Goal: Information Seeking & Learning: Learn about a topic

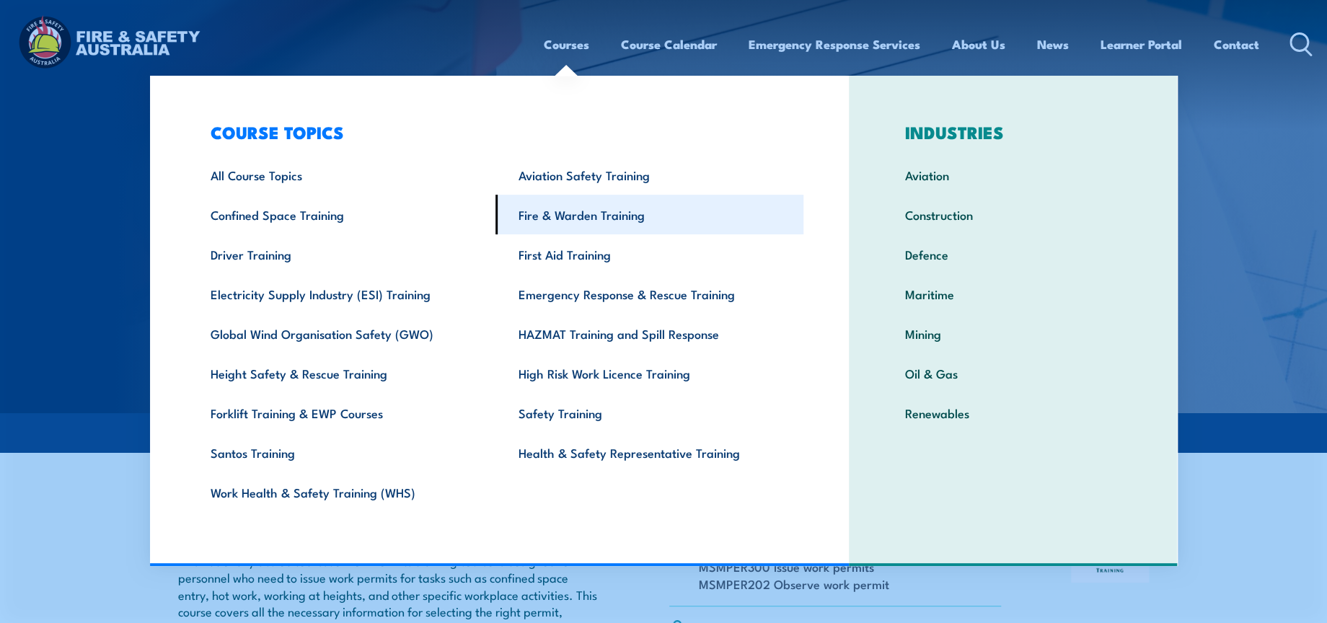
click at [597, 201] on link "Fire & Warden Training" at bounding box center [650, 215] width 308 height 40
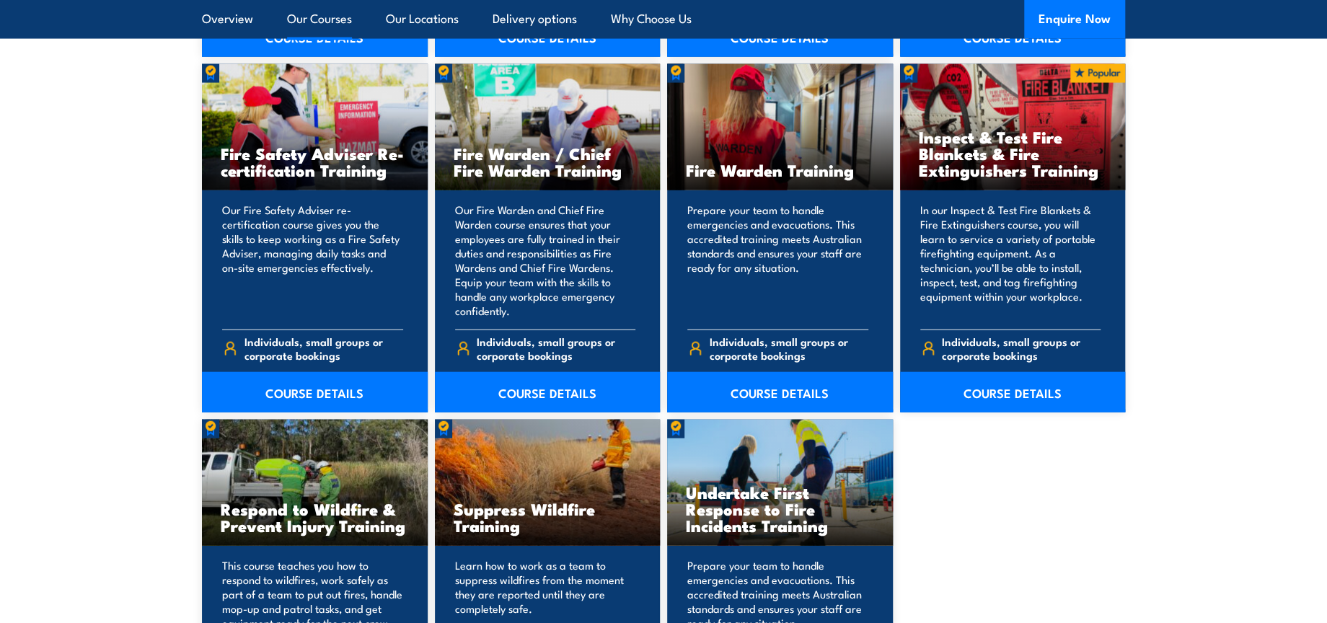
scroll to position [1923, 0]
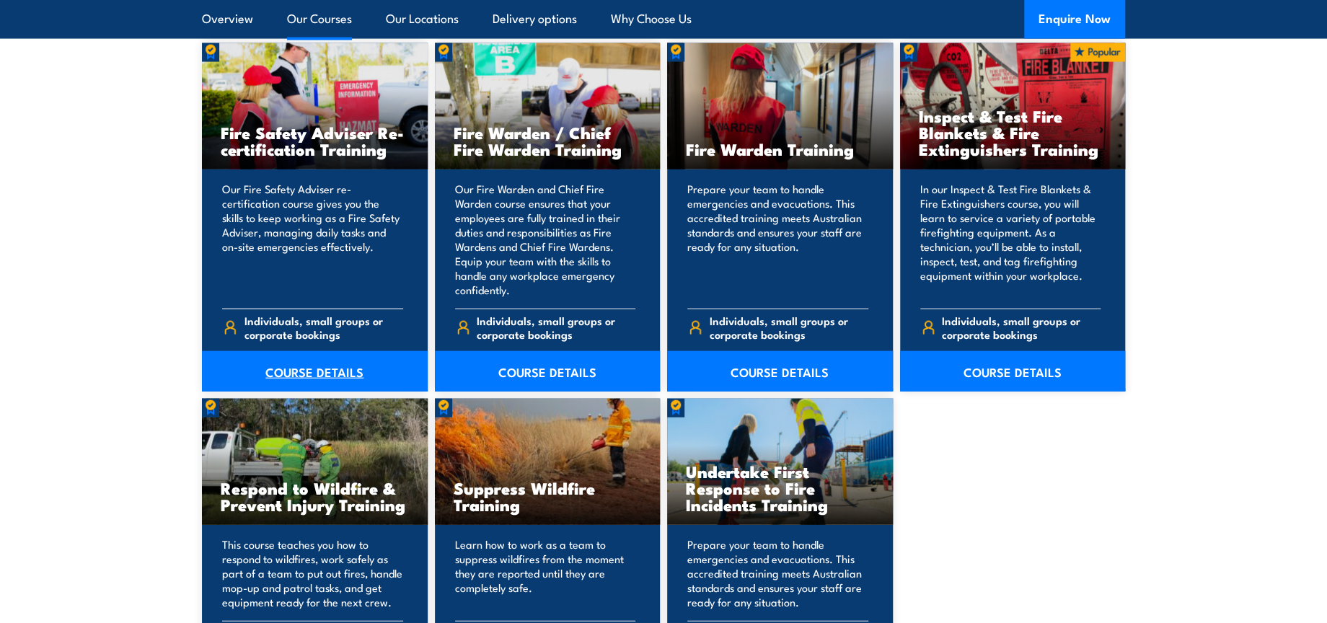
click at [309, 368] on link "COURSE DETAILS" at bounding box center [315, 371] width 226 height 40
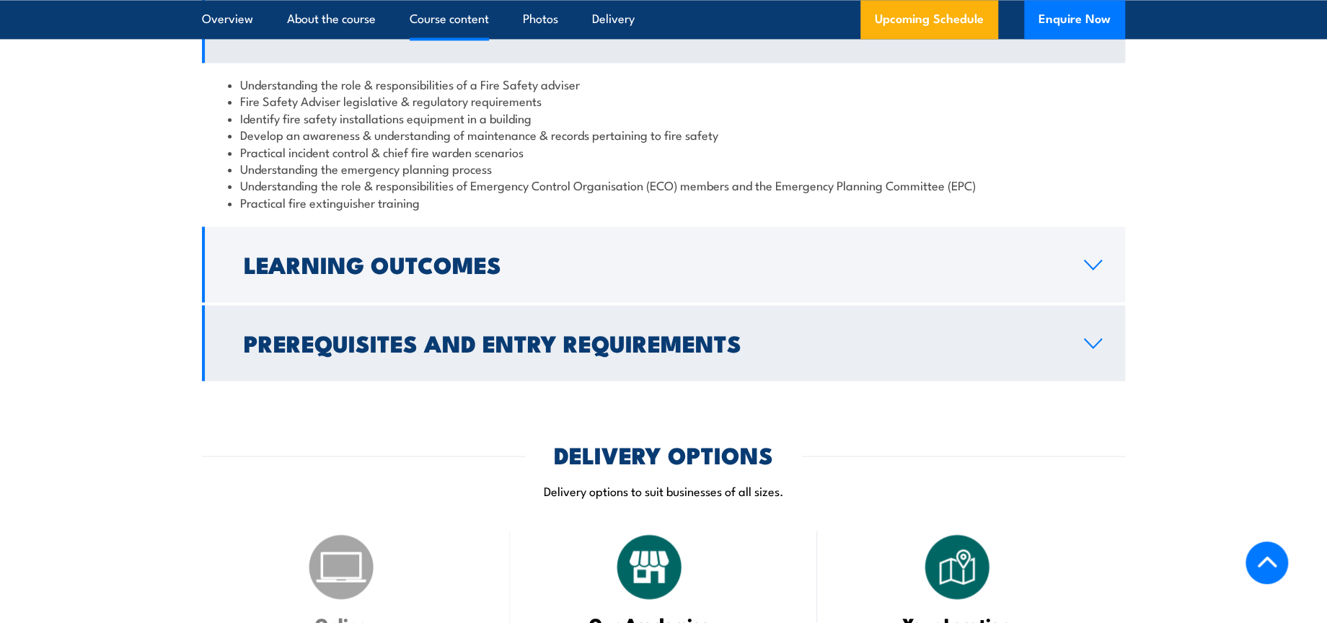
click at [747, 364] on link "Prerequisites and Entry Requirements" at bounding box center [663, 343] width 923 height 76
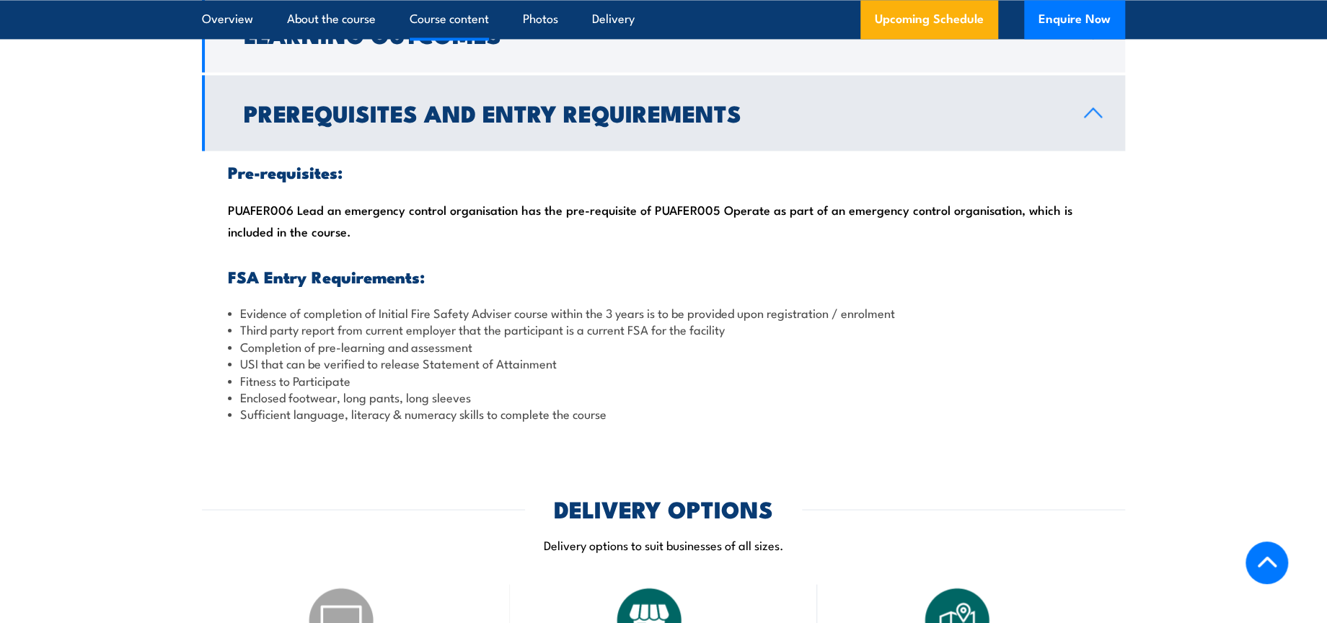
scroll to position [1523, 0]
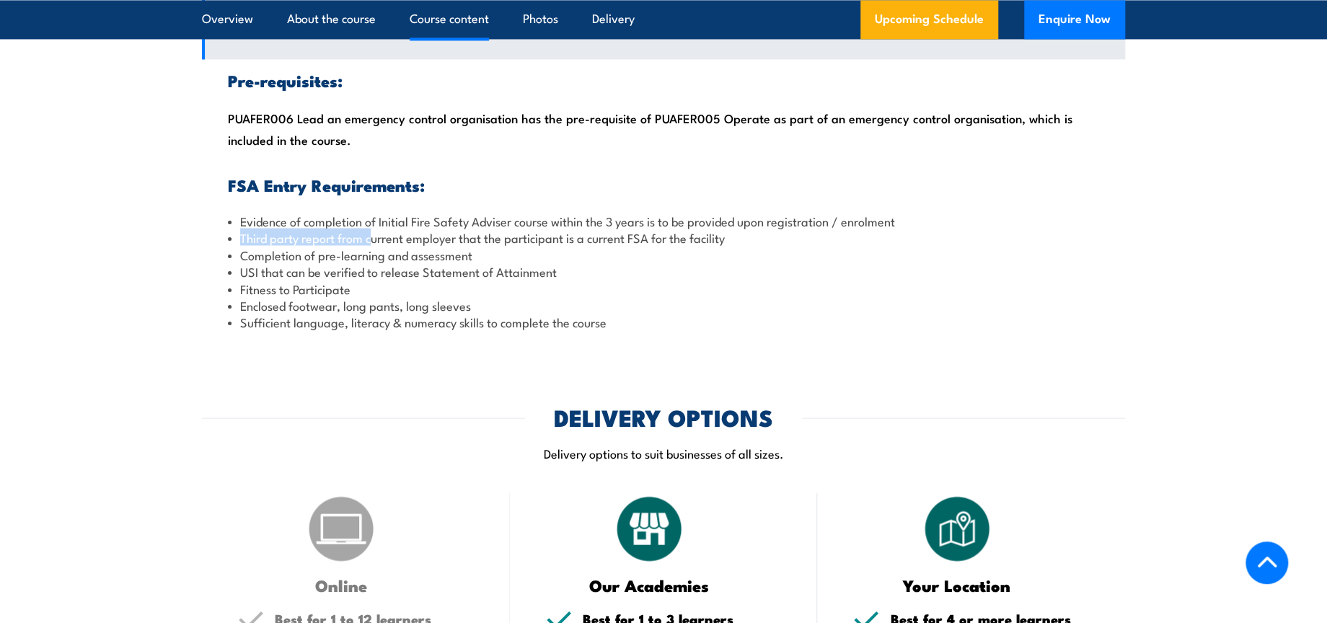
drag, startPoint x: 242, startPoint y: 233, endPoint x: 372, endPoint y: 235, distance: 129.2
click at [372, 235] on li "Third party report from current employer that the participant is a current FSA …" at bounding box center [663, 237] width 871 height 17
click at [646, 232] on li "Third party report from current employer that the participant is a current FSA …" at bounding box center [663, 237] width 871 height 17
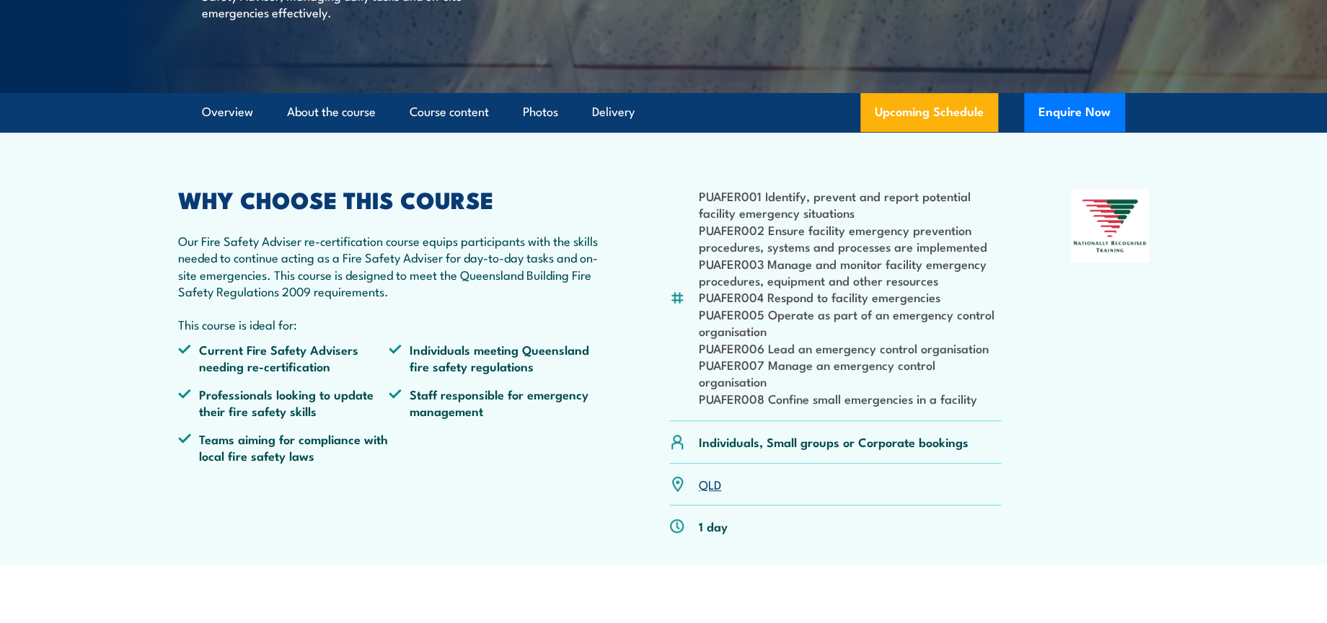
scroll to position [0, 0]
